Goal: Task Accomplishment & Management: Use online tool/utility

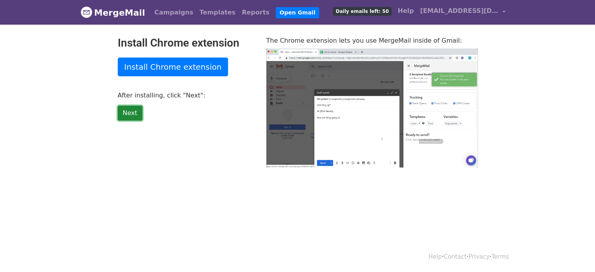
click at [134, 114] on link "Next" at bounding box center [130, 113] width 25 height 15
type input "18.02"
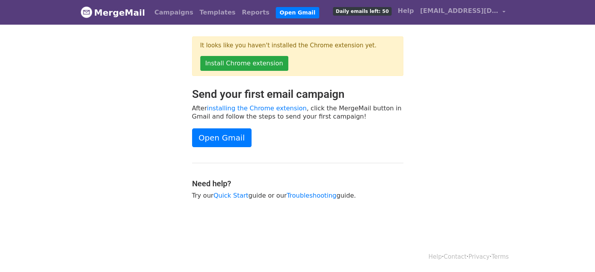
drag, startPoint x: 0, startPoint y: 0, endPoint x: 153, endPoint y: 76, distance: 171.0
click at [153, 76] on main "It looks like you haven't installed the Chrome extension yet. Install Chrome ex…" at bounding box center [298, 121] width 446 height 171
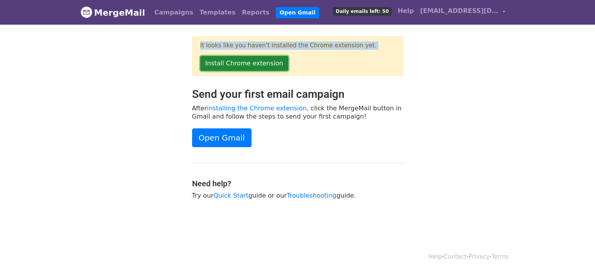
click at [233, 64] on link "Install Chrome extension" at bounding box center [244, 63] width 88 height 15
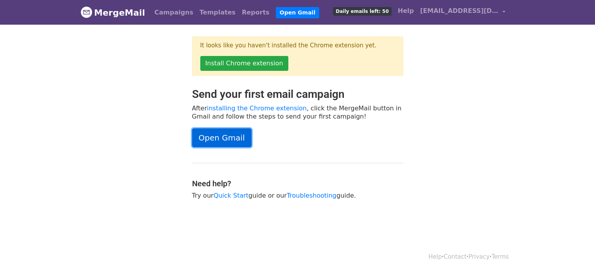
click at [229, 135] on link "Open Gmail" at bounding box center [221, 137] width 59 height 19
